Goal: Transaction & Acquisition: Purchase product/service

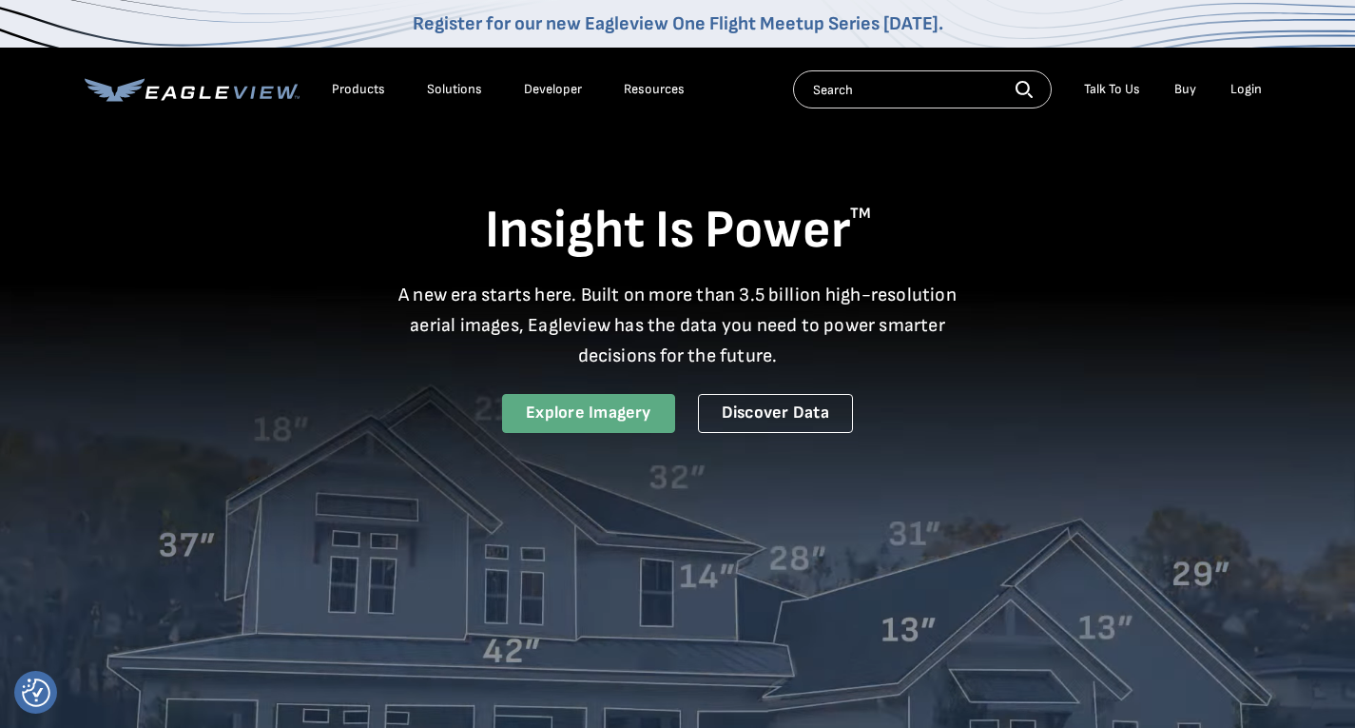
click at [544, 408] on link "Explore Imagery" at bounding box center [588, 413] width 173 height 39
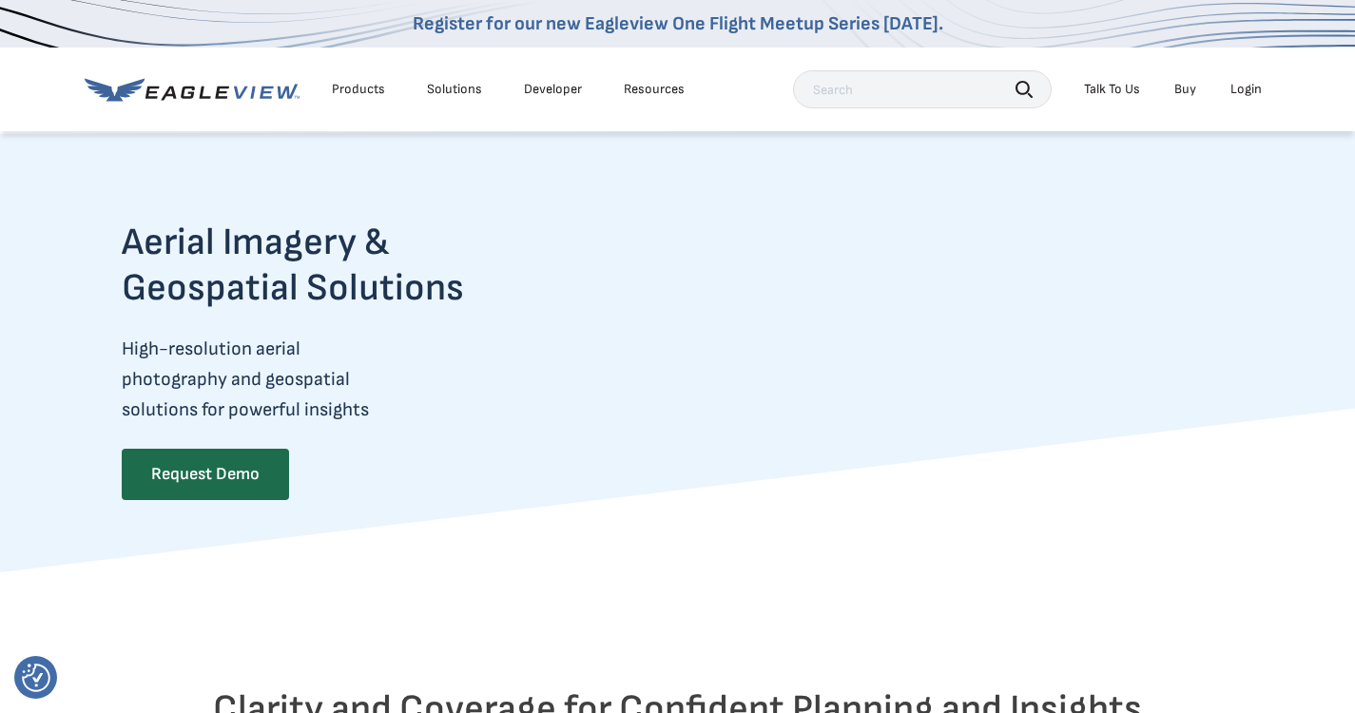
click at [1246, 85] on div "Login" at bounding box center [1246, 89] width 31 height 17
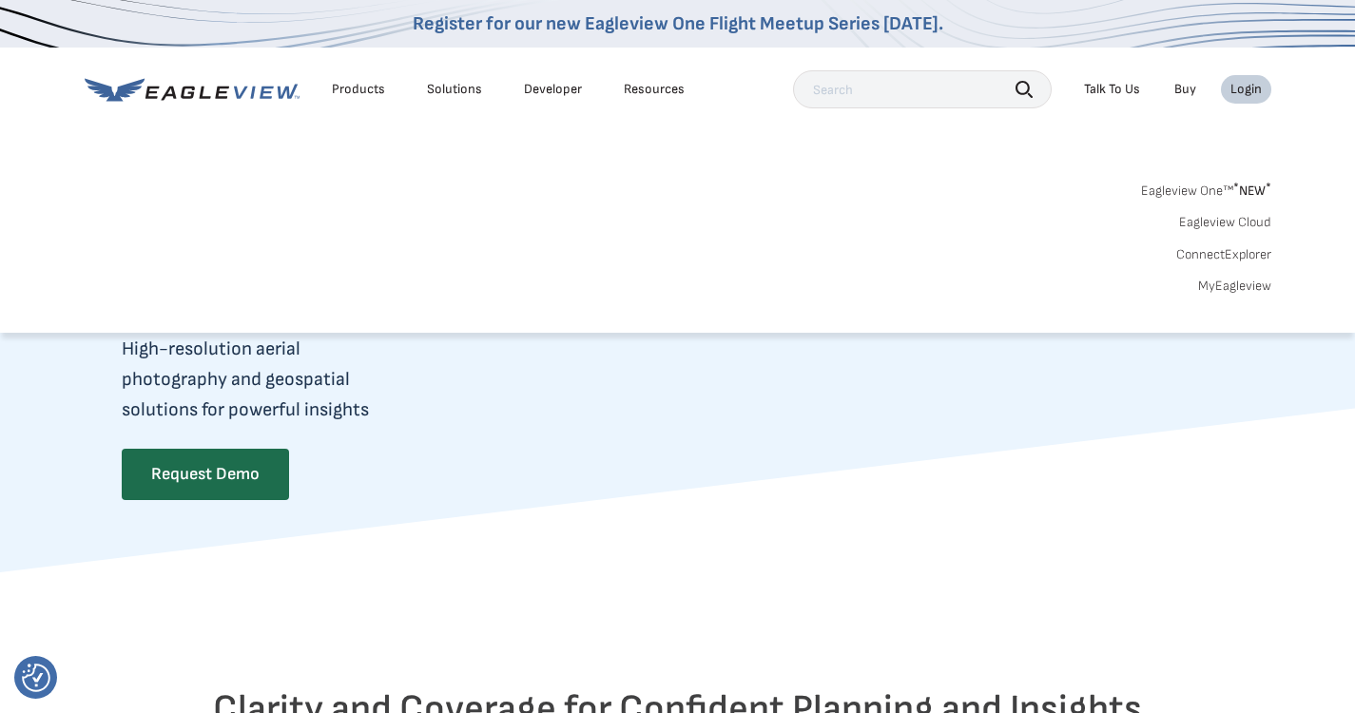
click at [1234, 275] on div "Eagleview One™ * NEW * Eagleview Cloud ConnectExplorer MyEagleview" at bounding box center [678, 236] width 1187 height 118
click at [1232, 278] on link "MyEagleview" at bounding box center [1234, 286] width 73 height 17
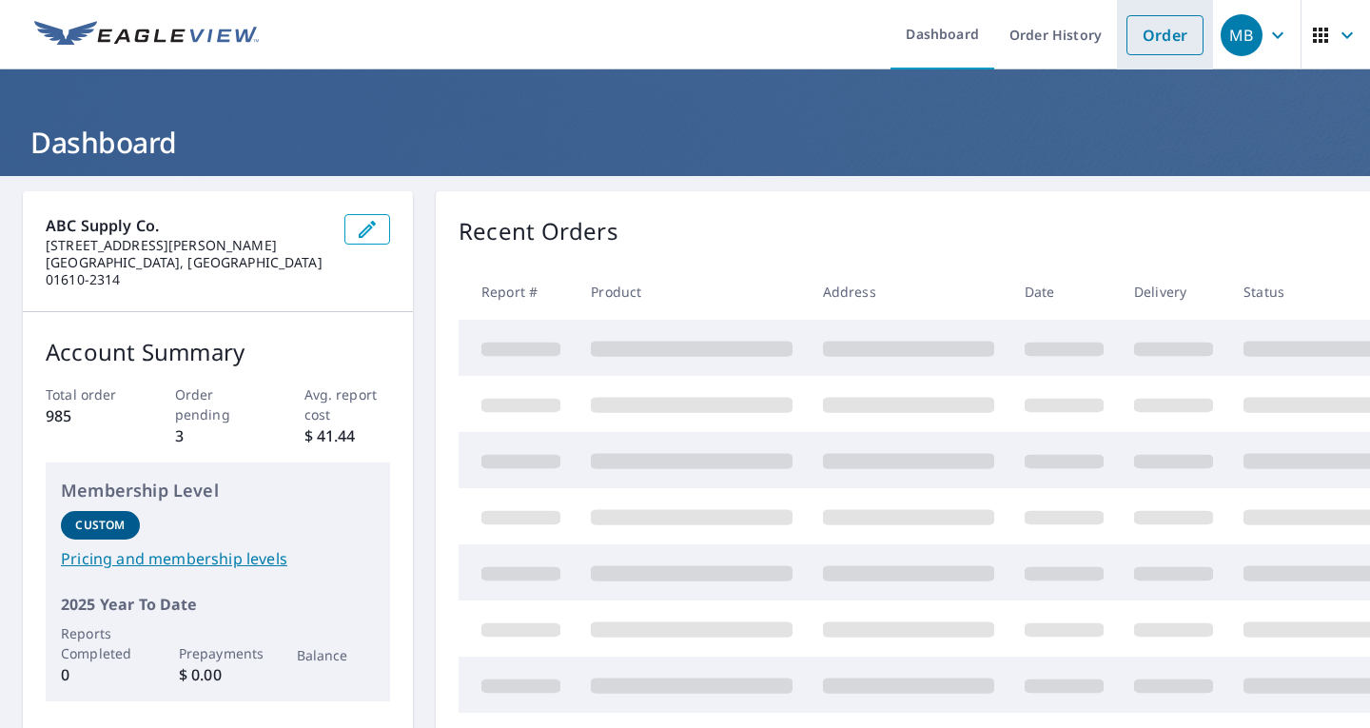
click at [1130, 32] on link "Order" at bounding box center [1164, 35] width 77 height 40
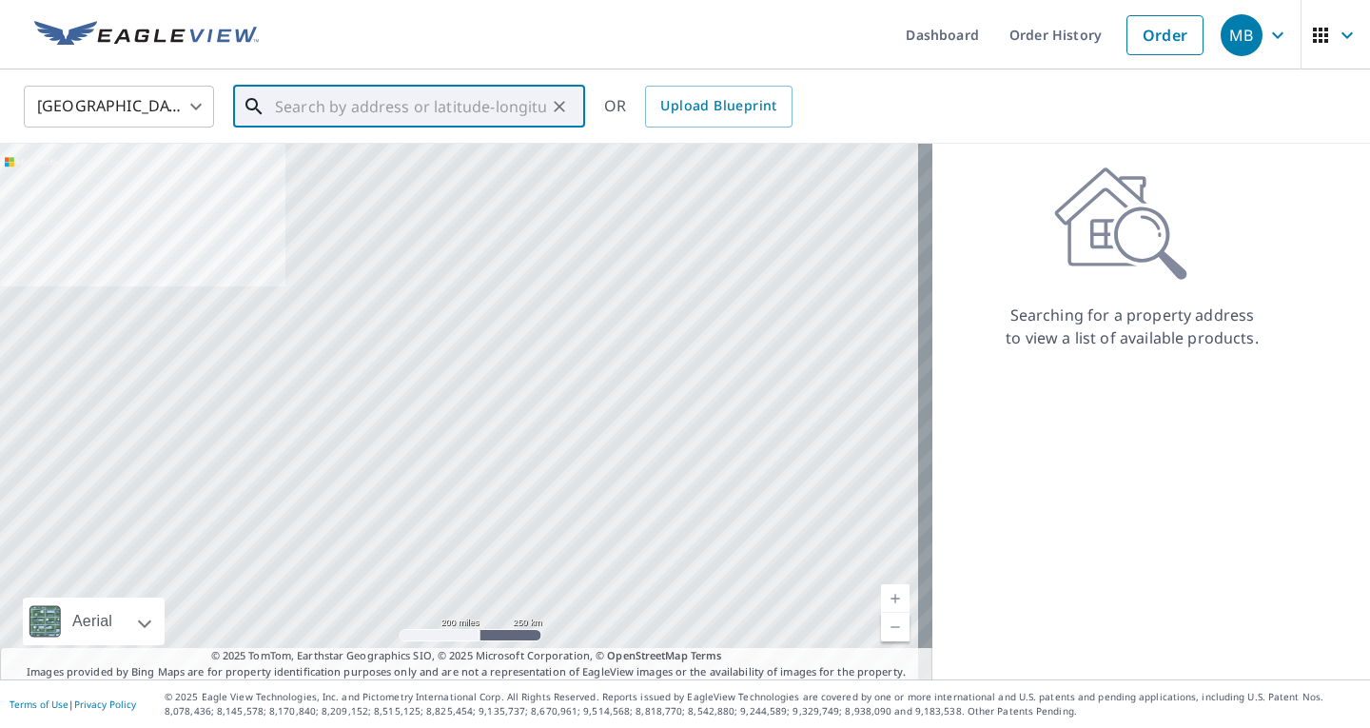
click at [330, 105] on input "text" at bounding box center [410, 106] width 271 height 53
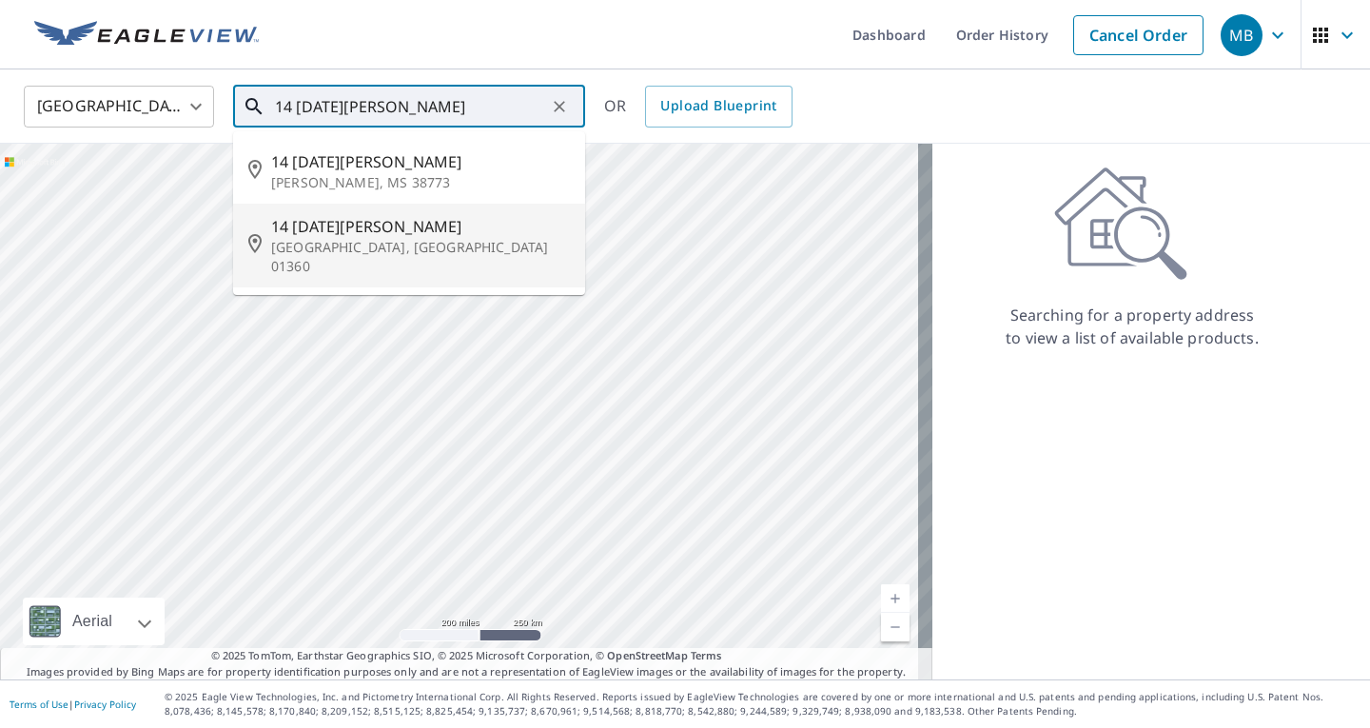
click at [338, 229] on span "14 Pentecost Rd" at bounding box center [420, 226] width 299 height 23
type input "14 Pentecost Rd Northfield, MA 01360"
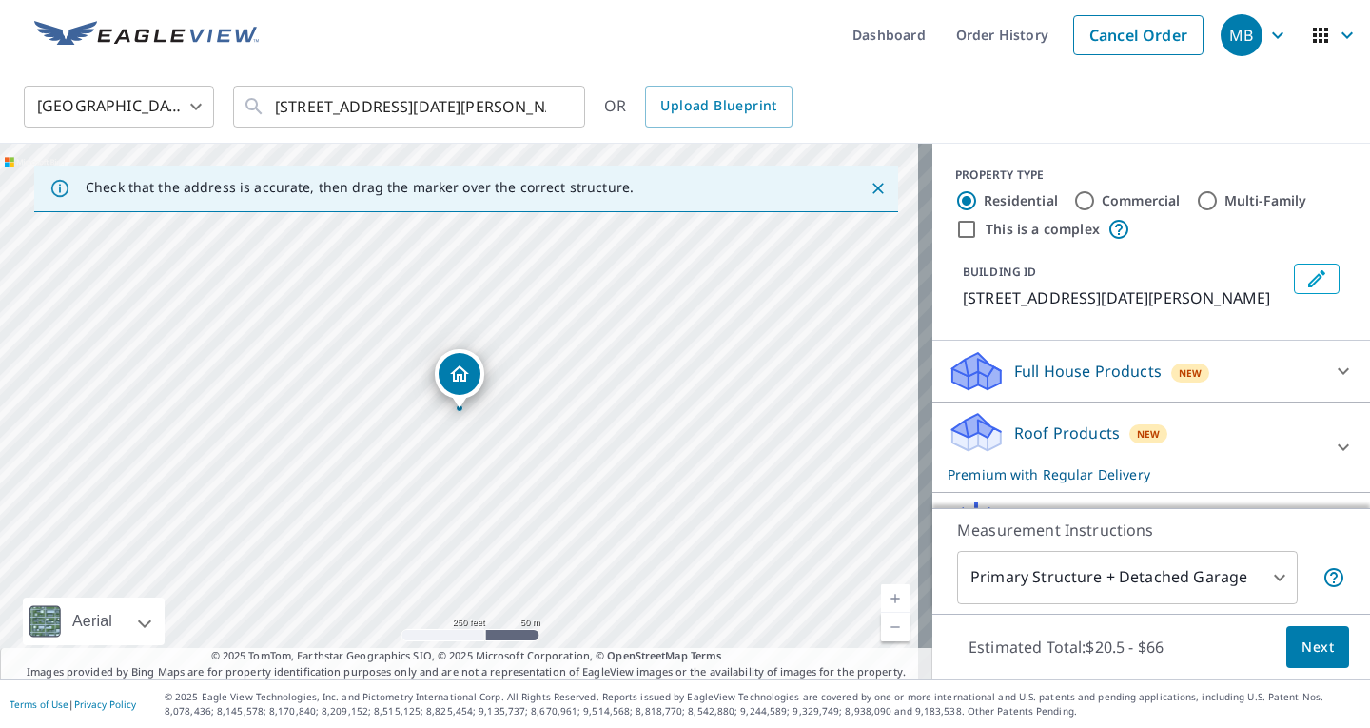
click at [1306, 640] on span "Next" at bounding box center [1317, 647] width 32 height 24
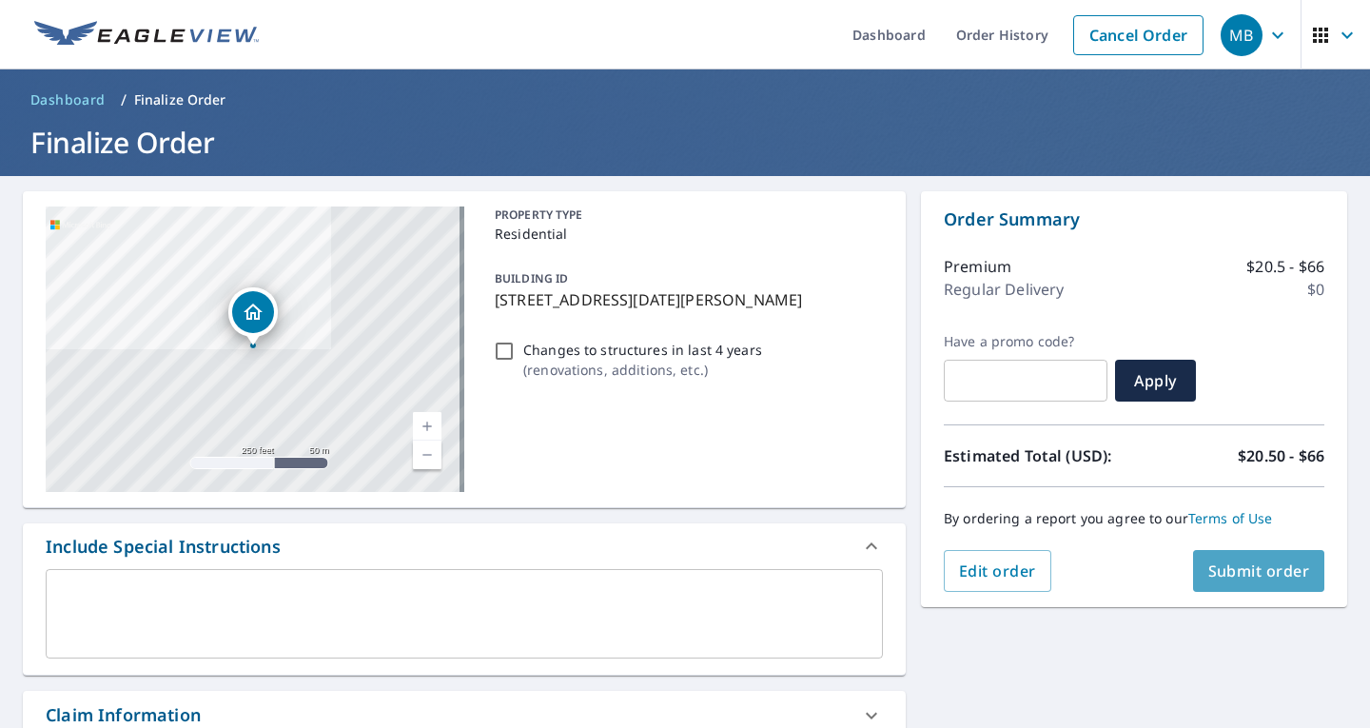
click at [1239, 564] on span "Submit order" at bounding box center [1259, 570] width 102 height 21
